Goal: Transaction & Acquisition: Subscribe to service/newsletter

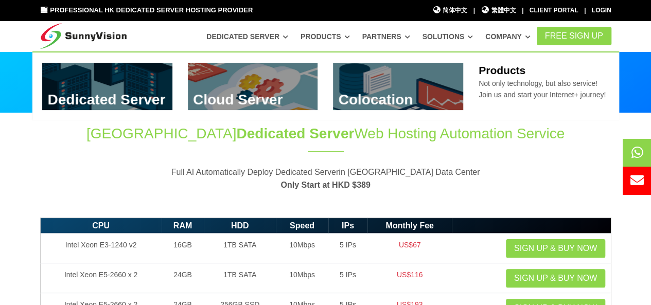
click at [350, 34] on icon at bounding box center [347, 37] width 5 height 6
click at [292, 74] on link at bounding box center [253, 86] width 130 height 47
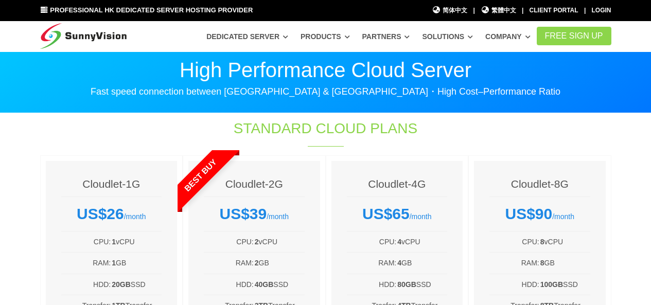
scroll to position [154, 0]
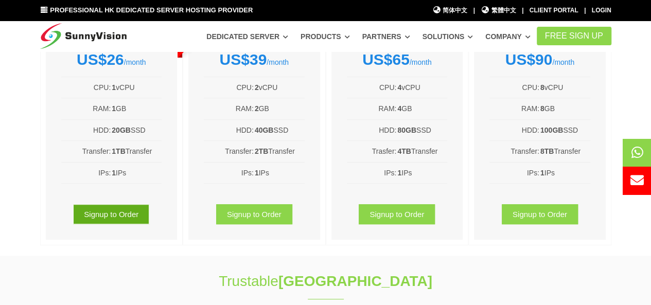
click at [100, 204] on link "Signup to Order" at bounding box center [111, 214] width 76 height 20
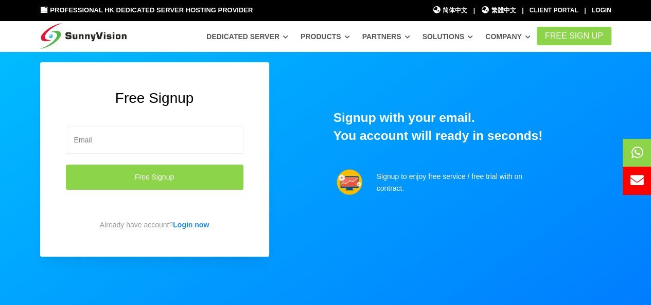
click at [161, 155] on form "Free Signup" at bounding box center [155, 169] width 178 height 100
click at [160, 145] on input "email" at bounding box center [155, 140] width 178 height 27
